Goal: Navigation & Orientation: Find specific page/section

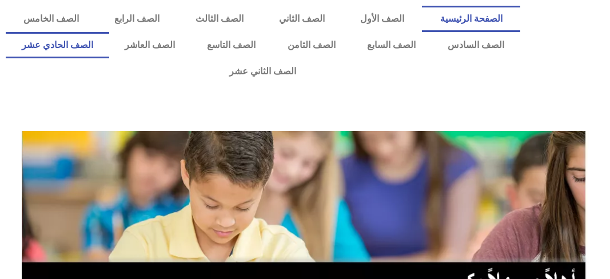
click at [109, 49] on link "الصف الحادي عشر" at bounding box center [57, 45] width 103 height 26
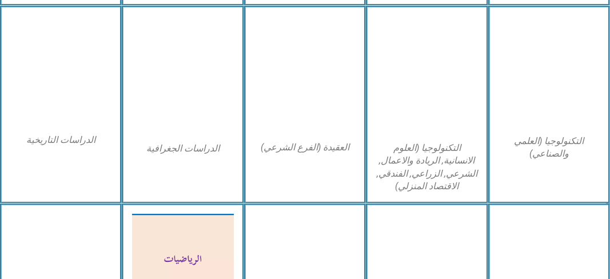
scroll to position [572, 0]
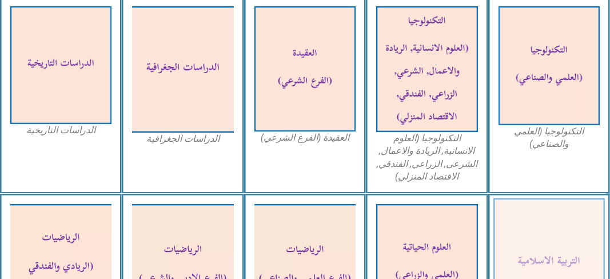
click at [534, 213] on img at bounding box center [548, 263] width 111 height 130
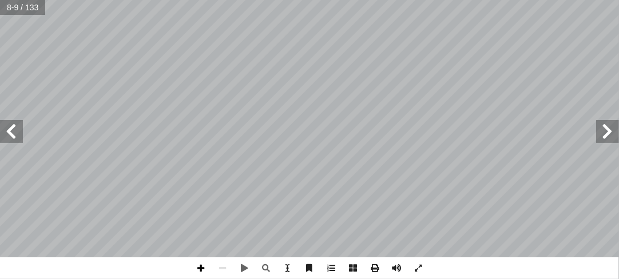
click at [204, 268] on span at bounding box center [201, 268] width 22 height 22
